Goal: Information Seeking & Learning: Learn about a topic

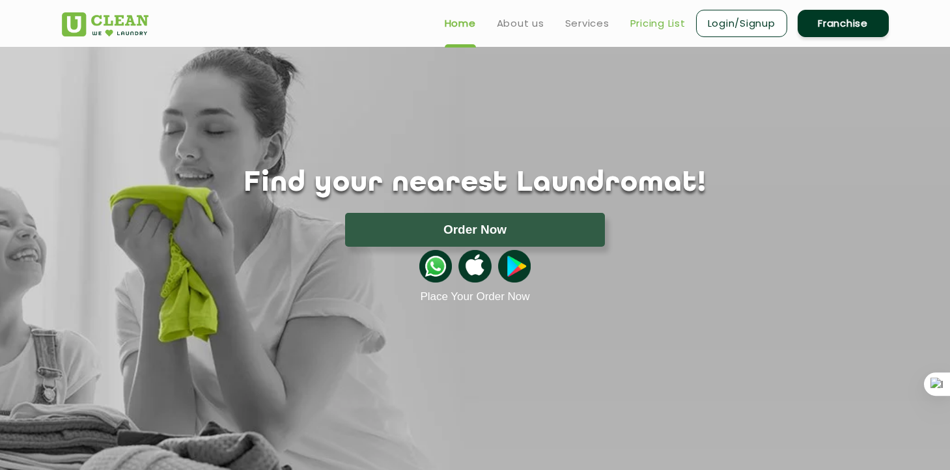
click at [649, 25] on link "Pricing List" at bounding box center [657, 24] width 55 height 16
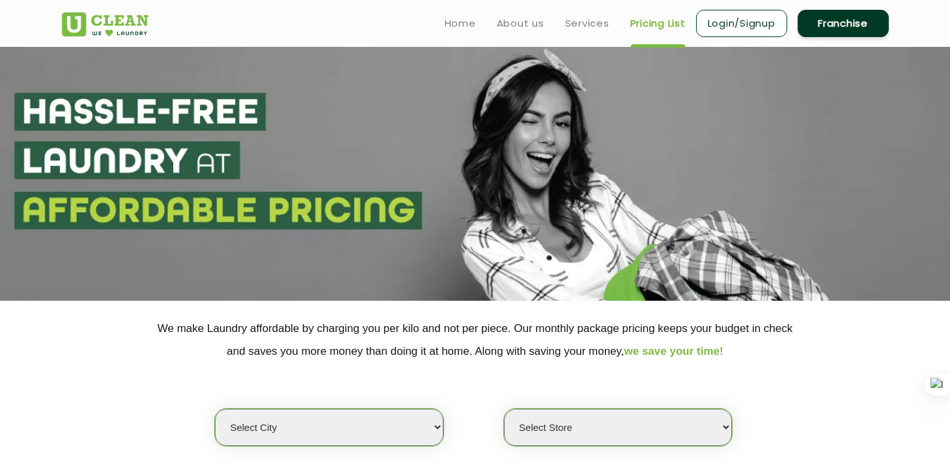
click at [303, 424] on select "Select city [GEOGRAPHIC_DATA] [GEOGRAPHIC_DATA] [GEOGRAPHIC_DATA] [GEOGRAPHIC_D…" at bounding box center [329, 427] width 228 height 37
click at [296, 441] on select "Select city [GEOGRAPHIC_DATA] [GEOGRAPHIC_DATA] [GEOGRAPHIC_DATA] [GEOGRAPHIC_D…" at bounding box center [329, 427] width 228 height 37
select select "5"
click at [215, 409] on select "Select city [GEOGRAPHIC_DATA] [GEOGRAPHIC_DATA] [GEOGRAPHIC_DATA] [GEOGRAPHIC_D…" at bounding box center [329, 427] width 228 height 37
click at [572, 428] on select "Select Store UClean Narsingi UClean Nizampet UClean Sangareddy UClean Gachibowl…" at bounding box center [618, 427] width 228 height 37
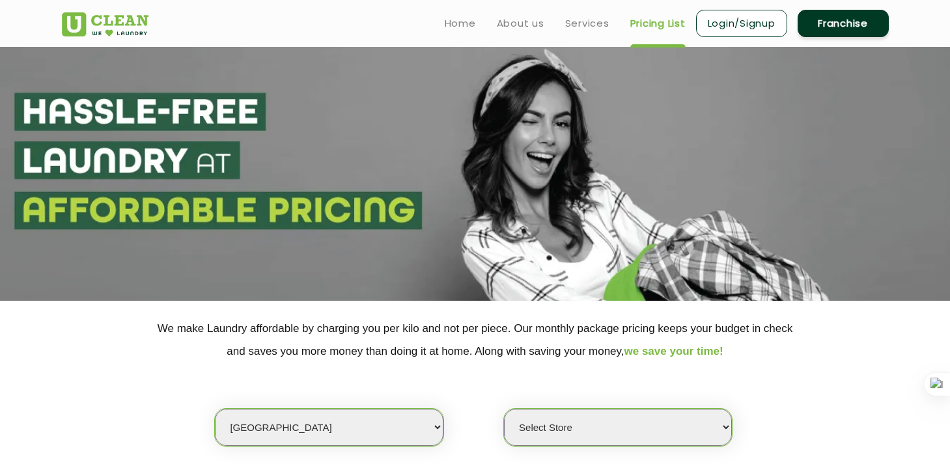
select select "619"
click at [504, 409] on select "Select Store UClean Narsingi UClean Nizampet UClean Sangareddy UClean Gachibowl…" at bounding box center [618, 427] width 228 height 37
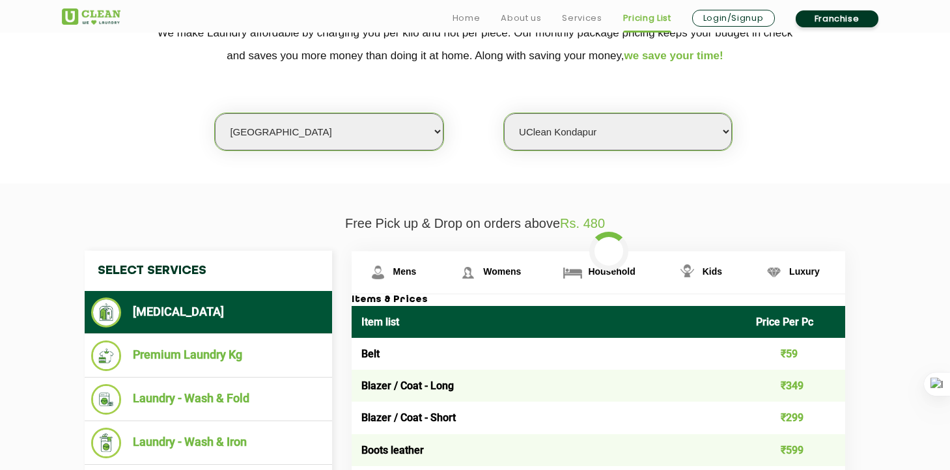
scroll to position [420, 0]
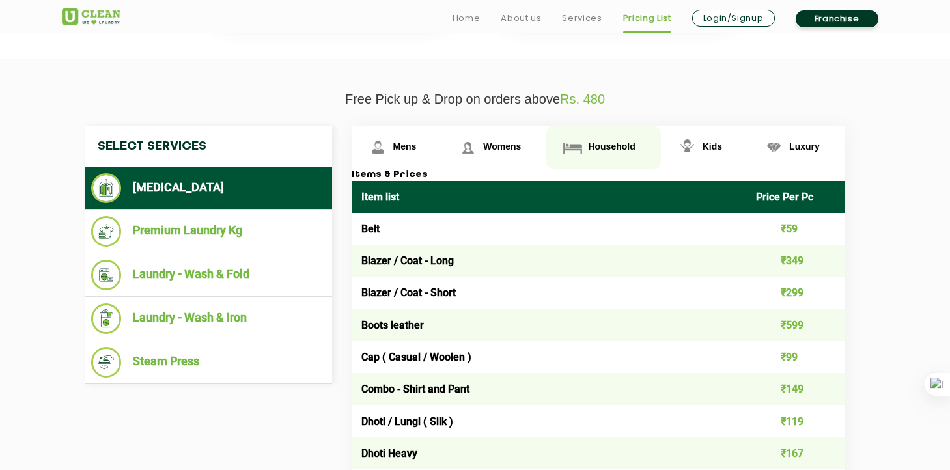
click at [595, 151] on span "Household" at bounding box center [611, 146] width 47 height 10
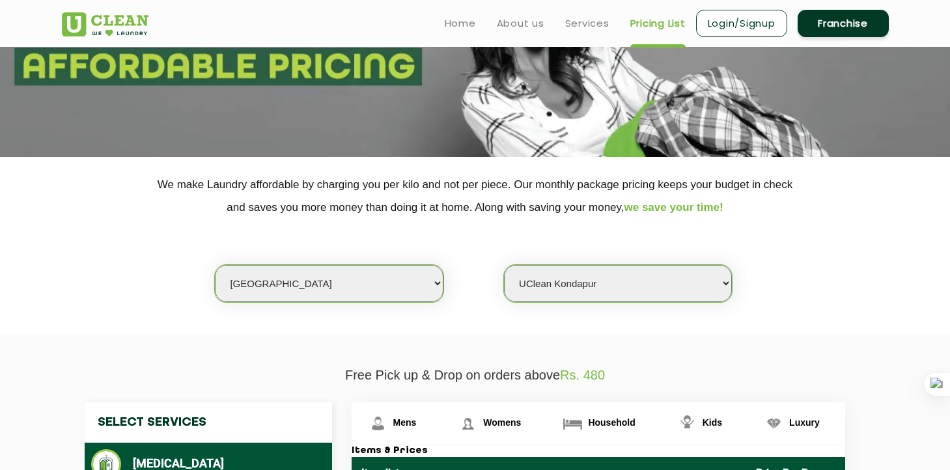
scroll to position [0, 0]
